Goal: Navigation & Orientation: Find specific page/section

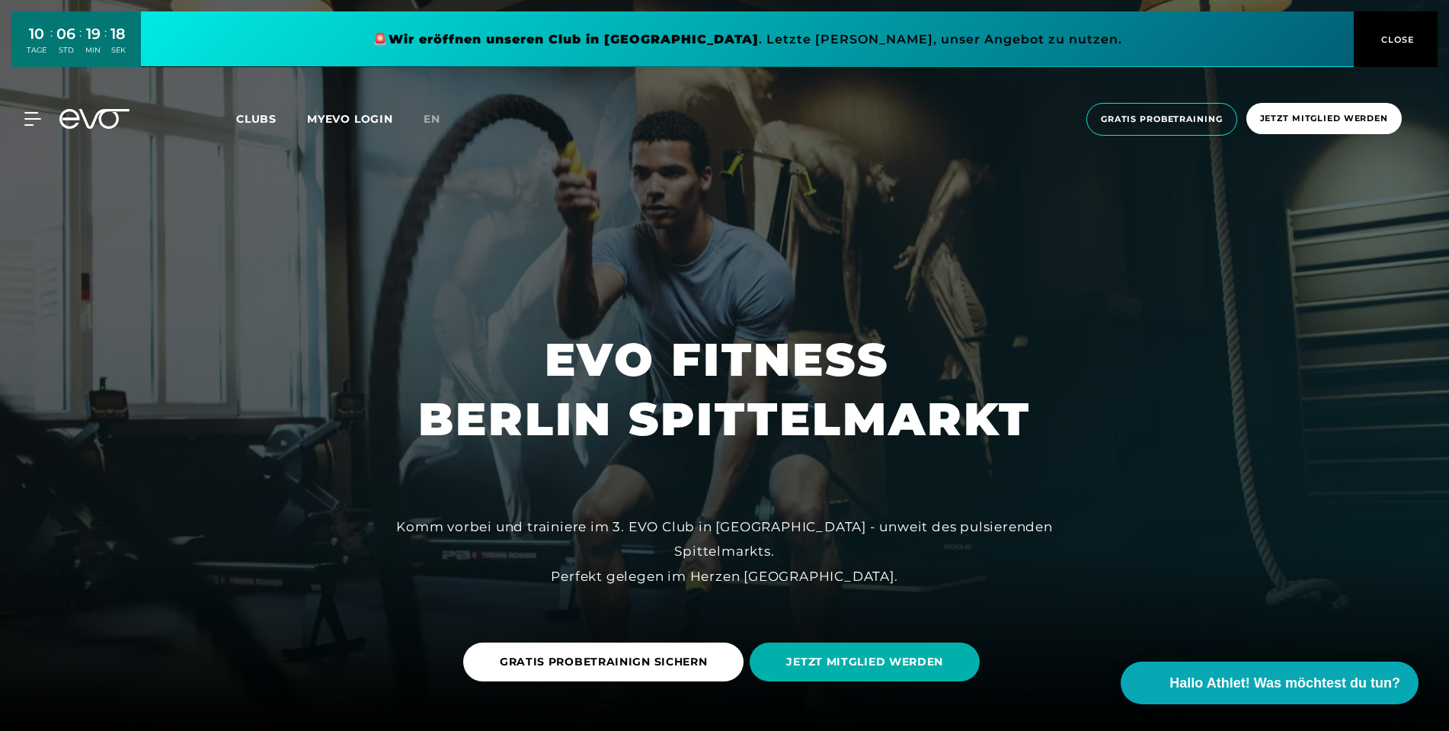
click at [78, 123] on icon at bounding box center [94, 119] width 70 height 20
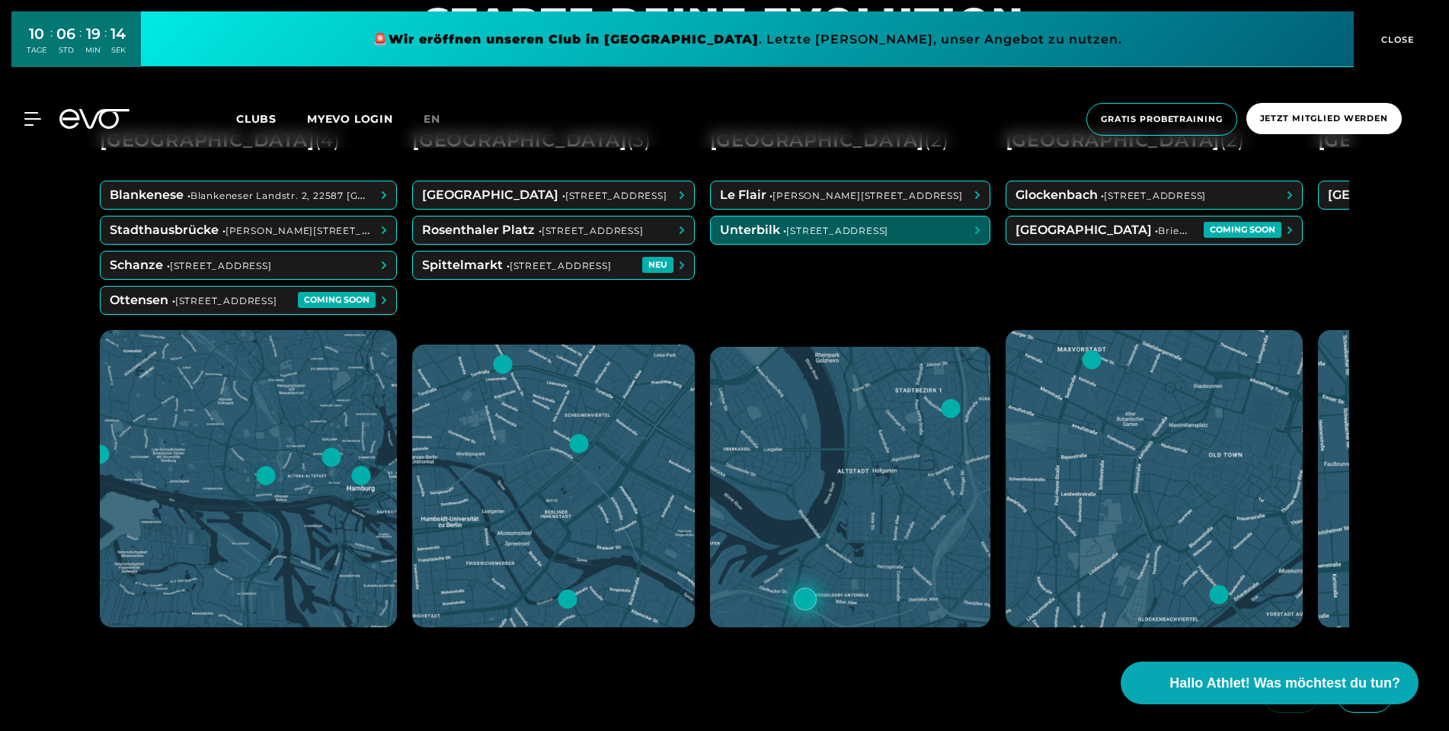
scroll to position [823, 0]
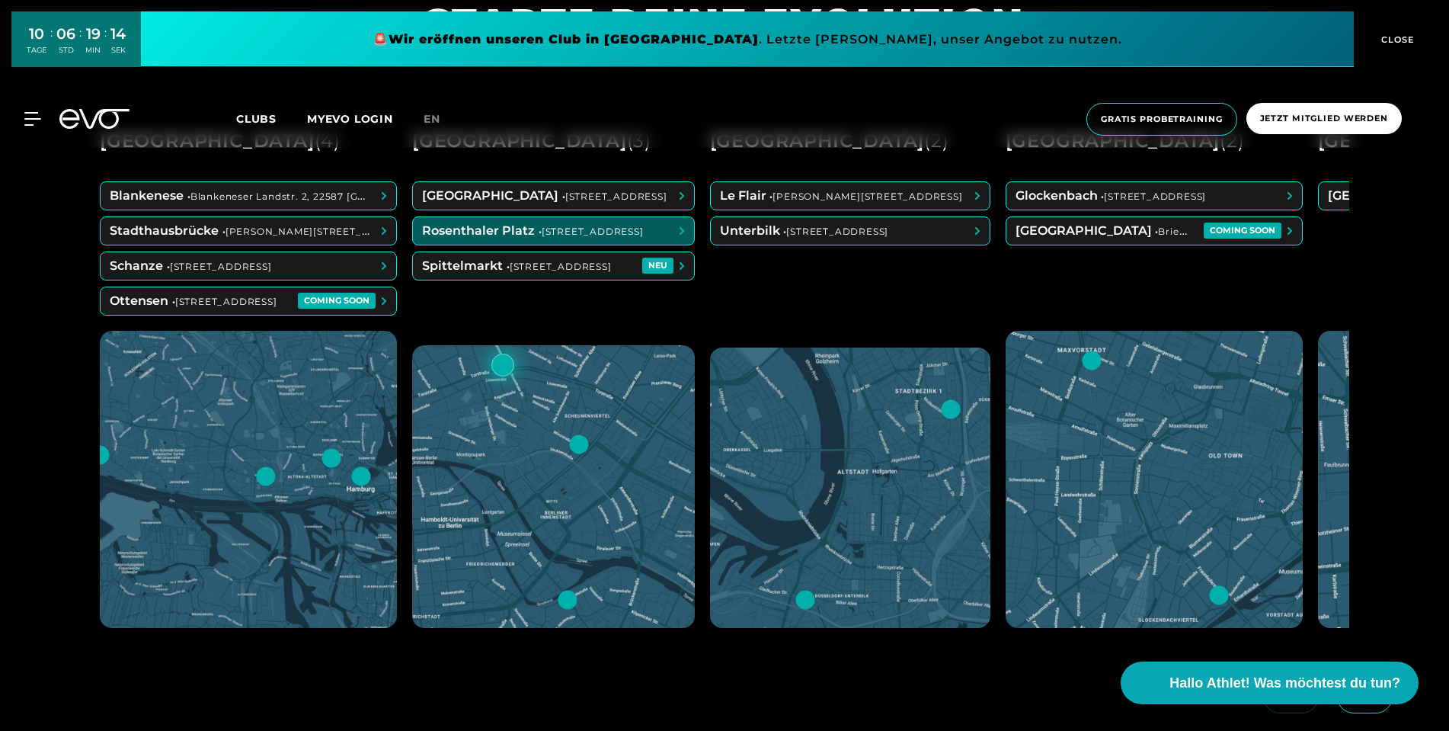
click at [615, 235] on span at bounding box center [553, 230] width 281 height 27
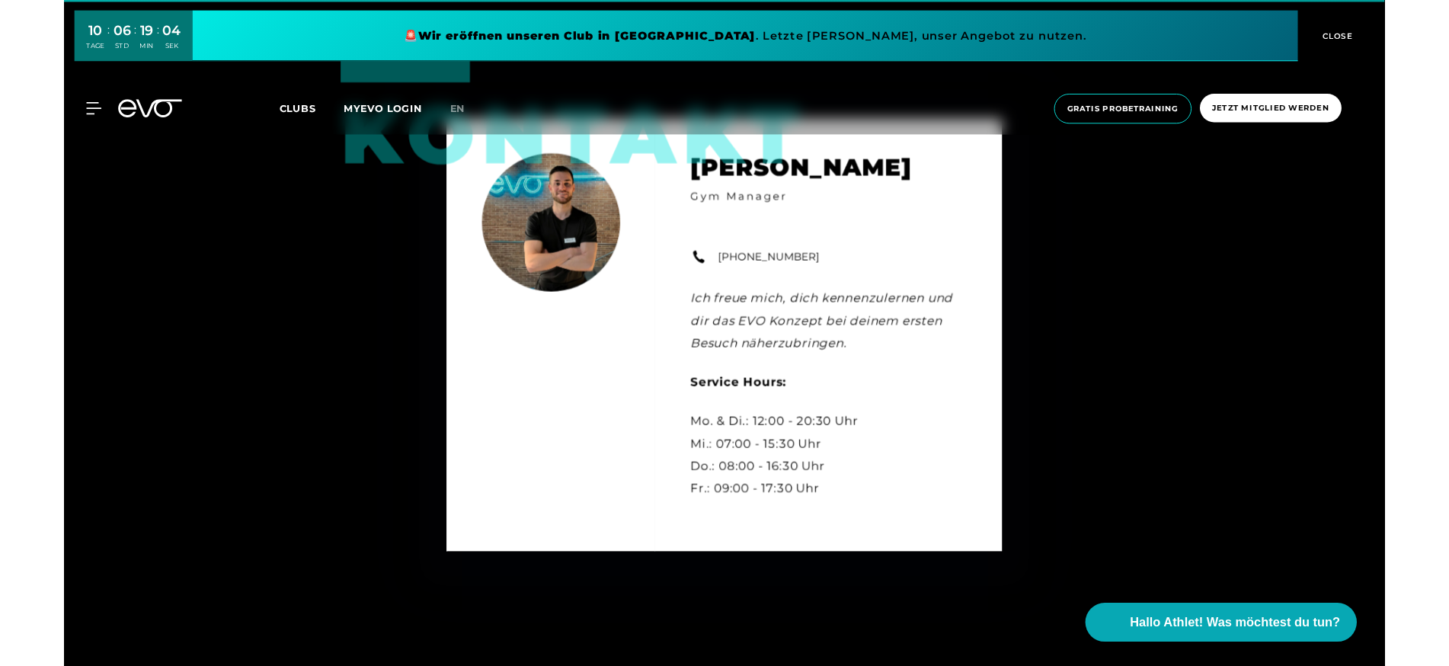
scroll to position [5026, 0]
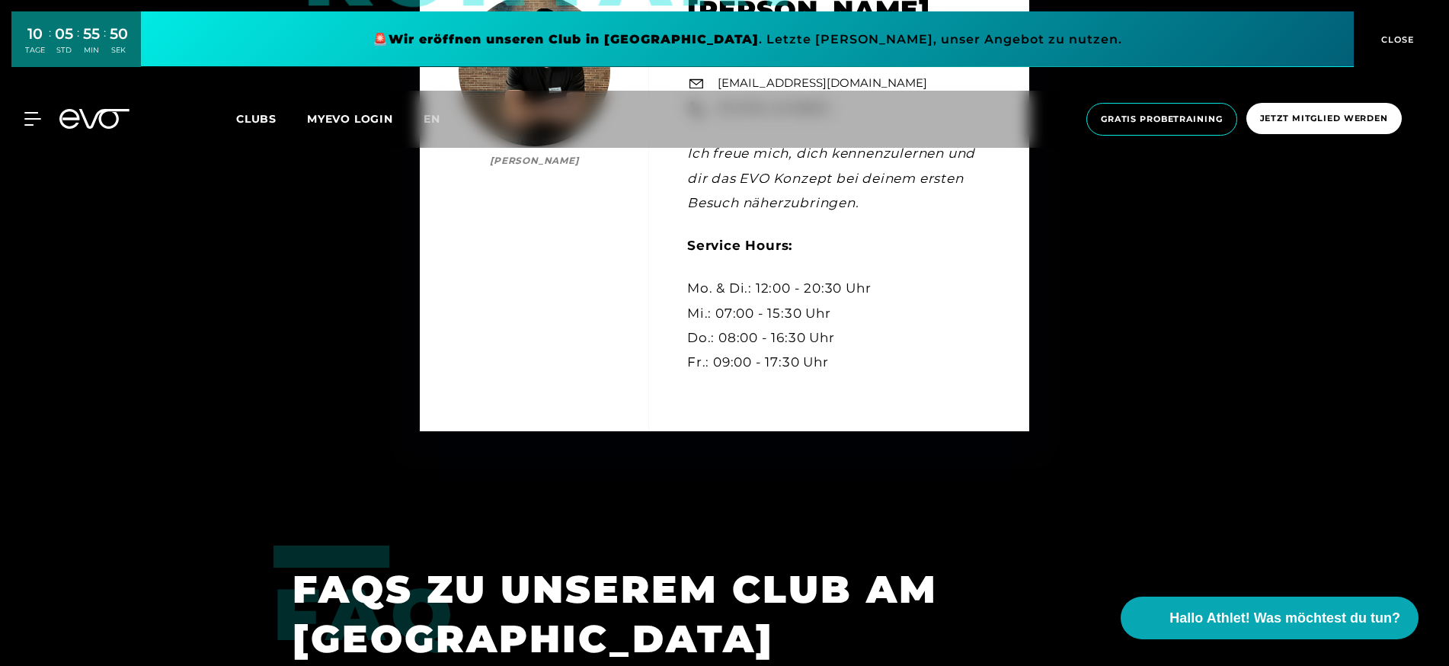
click at [62, 114] on icon at bounding box center [69, 119] width 20 height 20
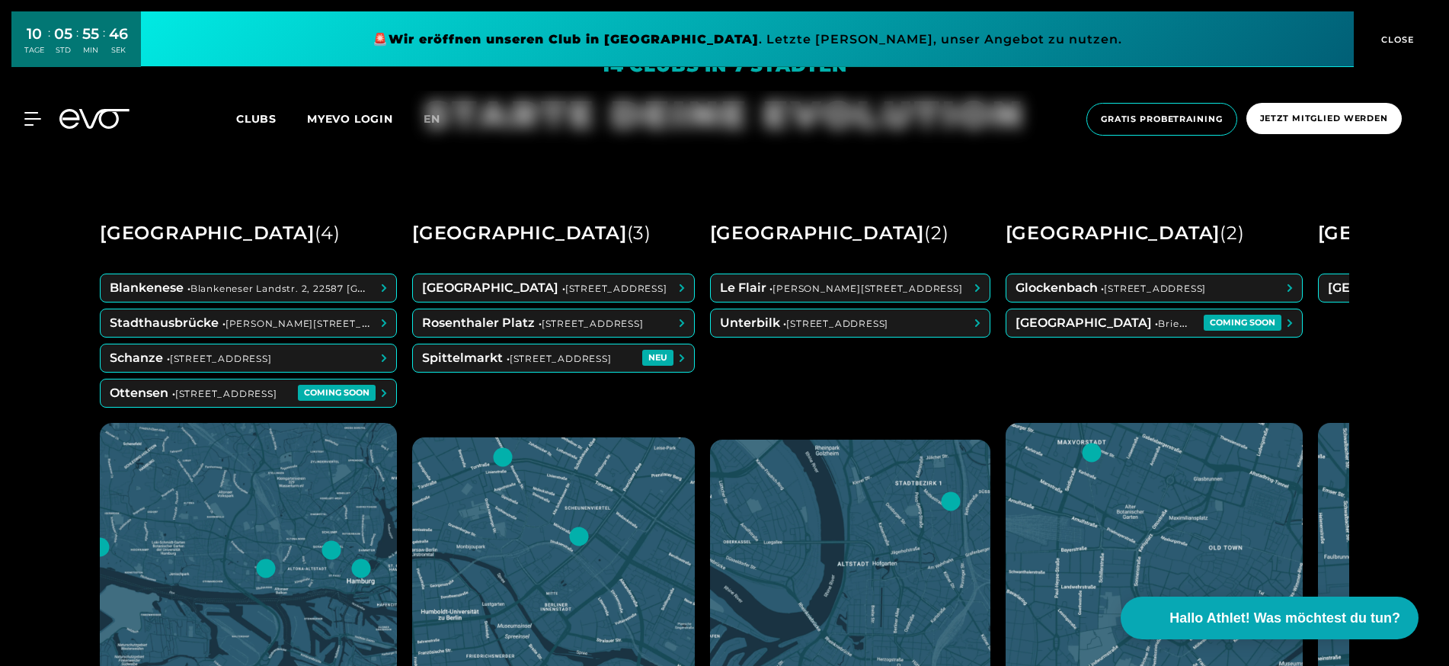
scroll to position [680, 0]
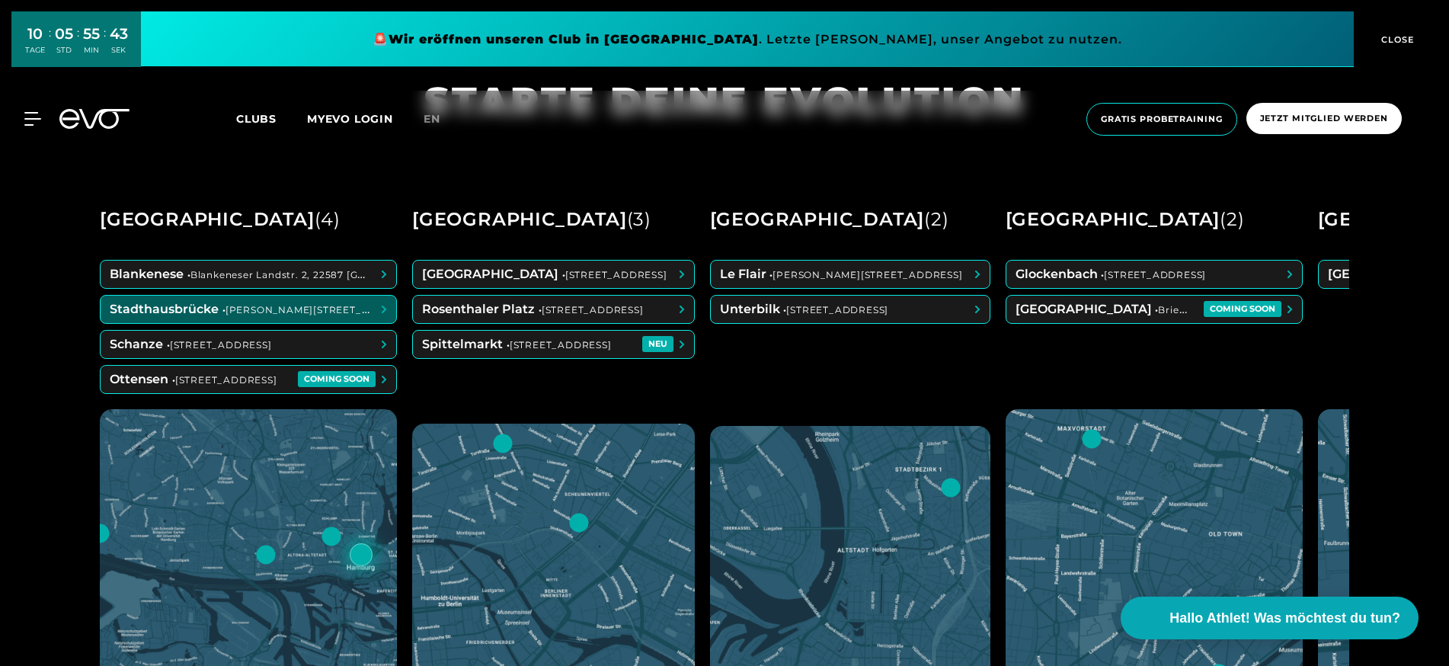
click at [381, 316] on span at bounding box center [249, 309] width 296 height 27
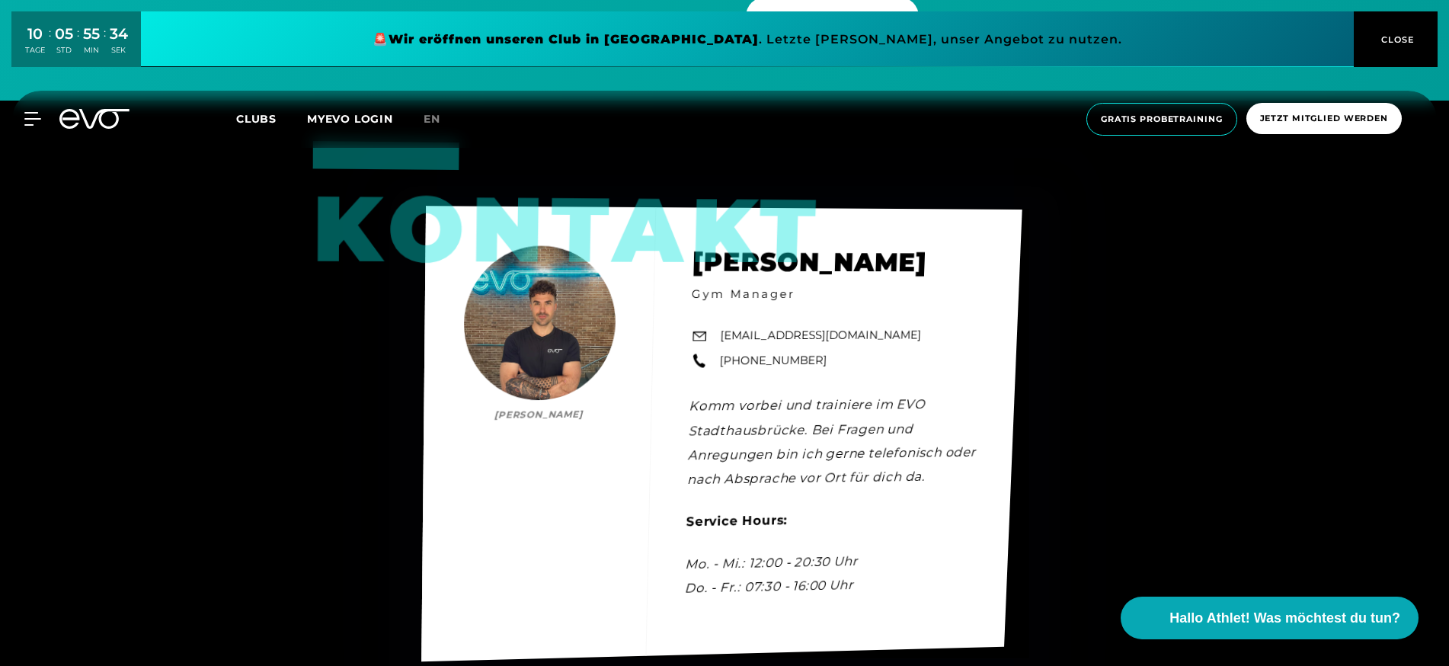
scroll to position [4807, 0]
